Goal: Navigation & Orientation: Find specific page/section

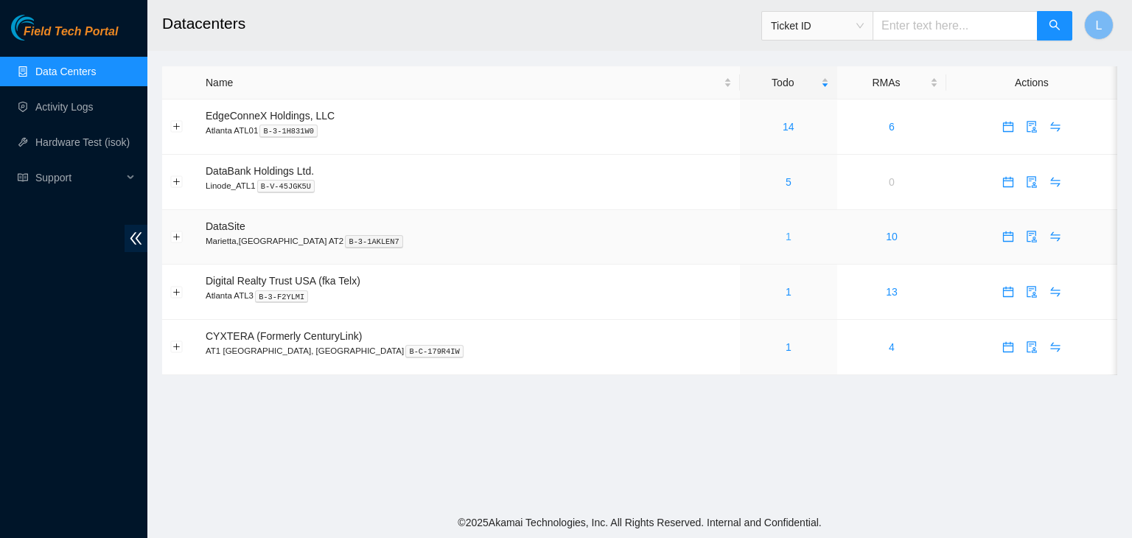
click at [786, 239] on link "1" at bounding box center [789, 237] width 6 height 12
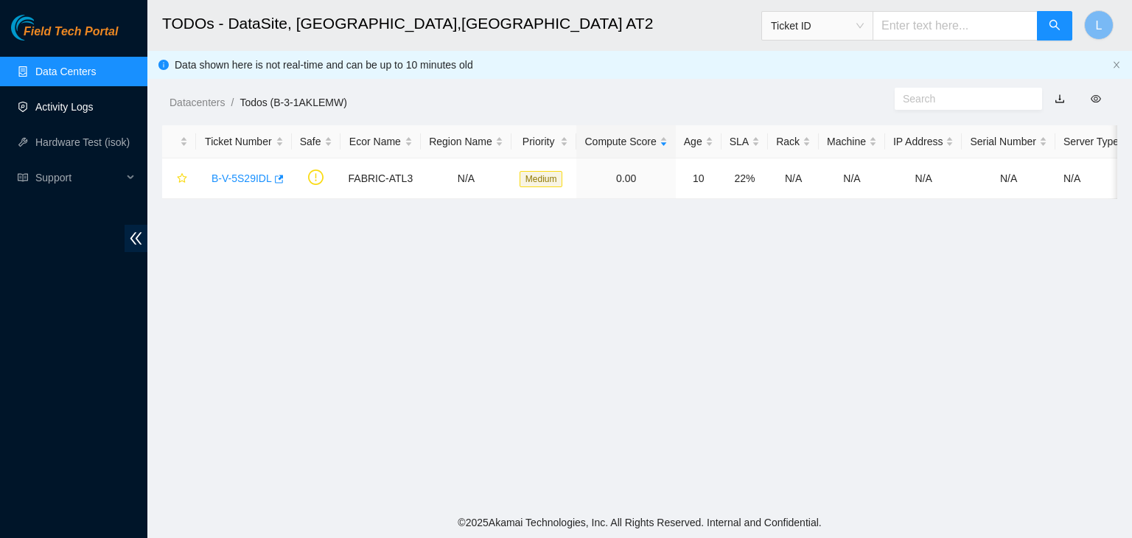
click at [94, 108] on link "Activity Logs" at bounding box center [64, 107] width 58 height 12
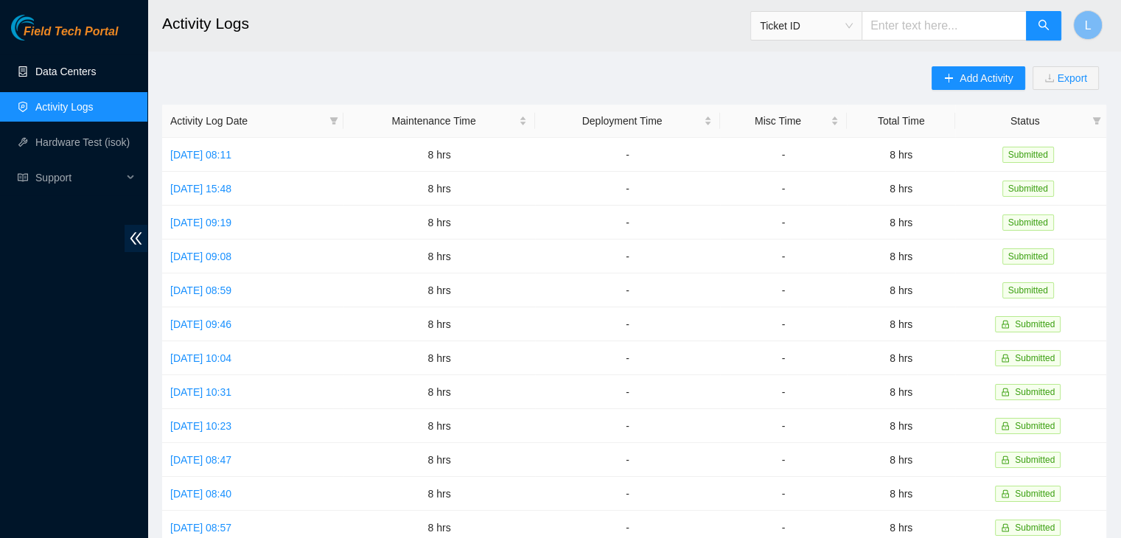
click at [69, 67] on link "Data Centers" at bounding box center [65, 72] width 60 height 12
